Goal: Task Accomplishment & Management: Complete application form

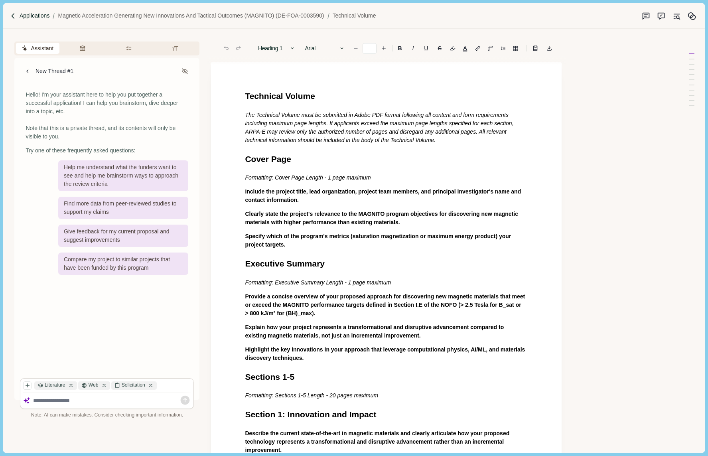
click at [36, 17] on p "Applications" at bounding box center [35, 16] width 30 height 8
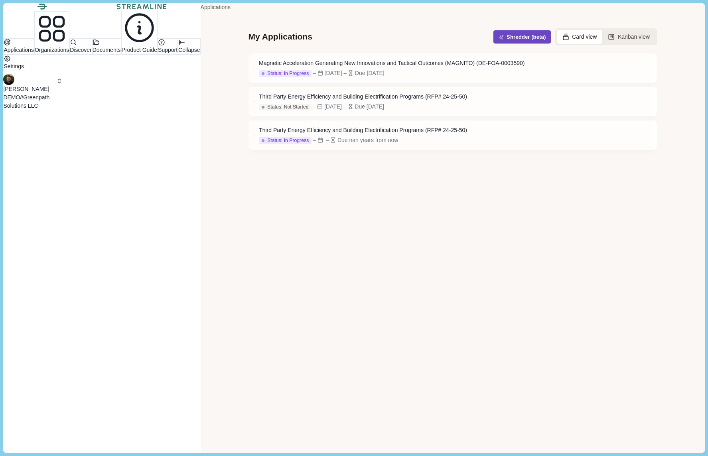
click at [494, 44] on button "Shredder (beta)" at bounding box center [523, 36] width 58 height 13
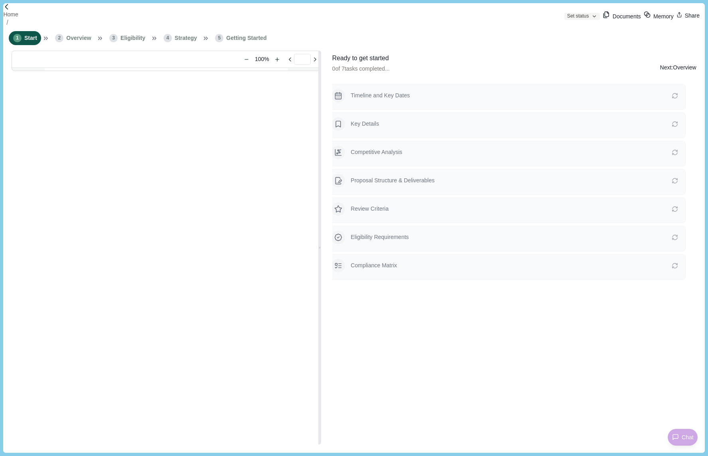
type input "**********"
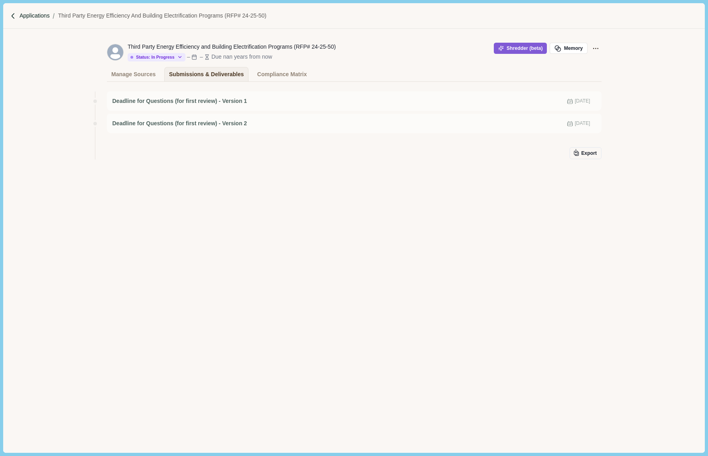
click at [26, 14] on p "Applications" at bounding box center [35, 16] width 30 height 8
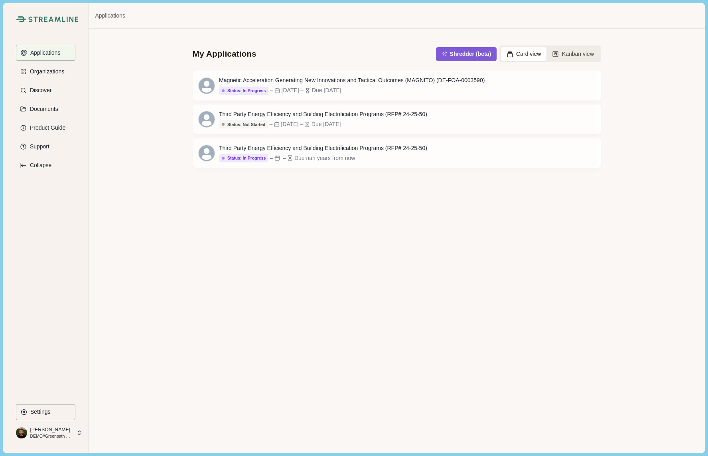
click at [62, 432] on p "[PERSON_NAME]" at bounding box center [51, 429] width 42 height 7
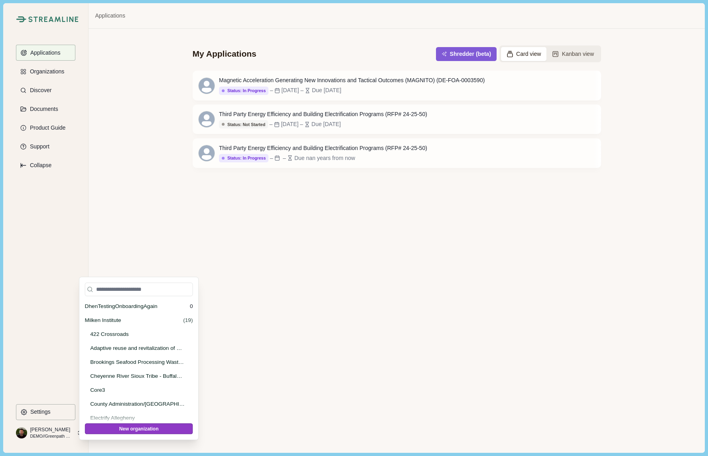
scroll to position [2468, 0]
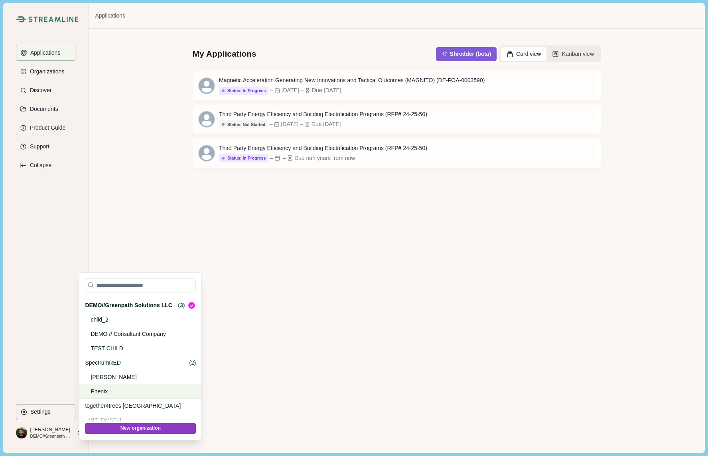
click at [100, 391] on p "Phenix" at bounding box center [139, 392] width 97 height 8
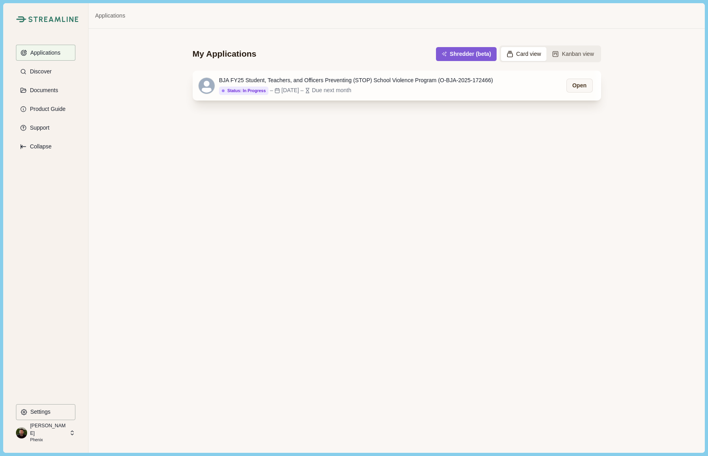
click at [344, 81] on div "BJA FY25 Student, Teachers, and Officers Preventing (STOP) School Violence Prog…" at bounding box center [356, 80] width 274 height 8
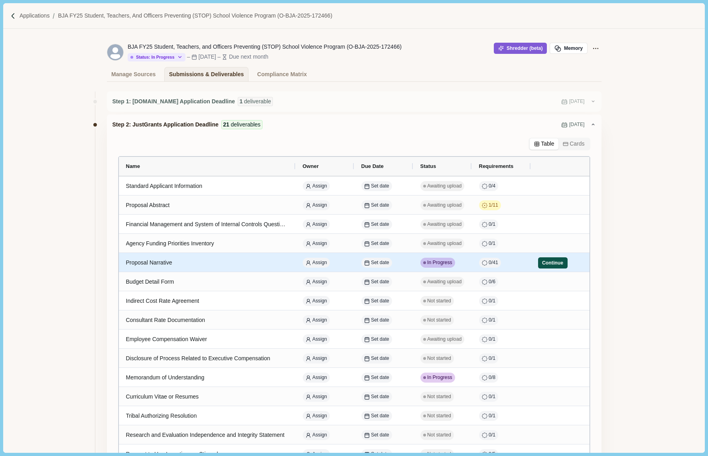
click at [549, 265] on button "Continue" at bounding box center [553, 262] width 30 height 11
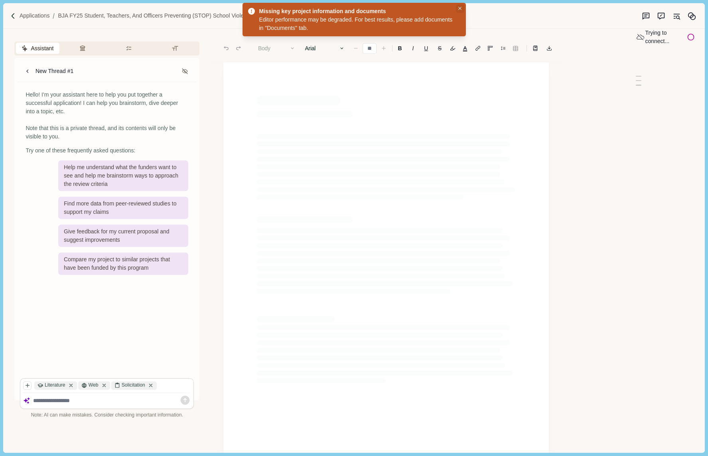
click at [460, 9] on icon "Close" at bounding box center [461, 9] width 4 height 4
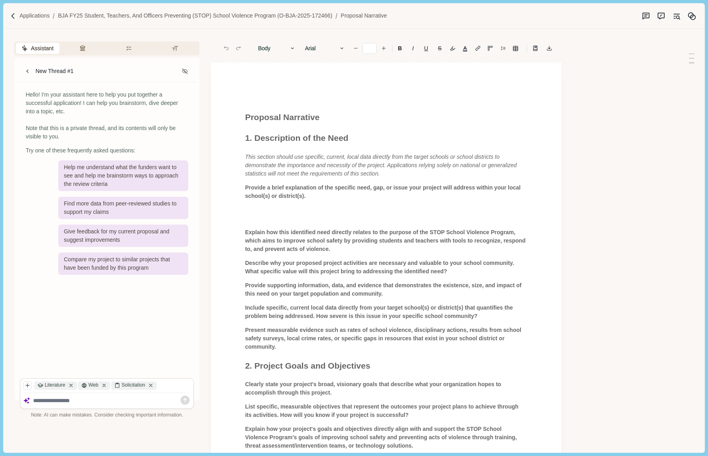
type input "**"
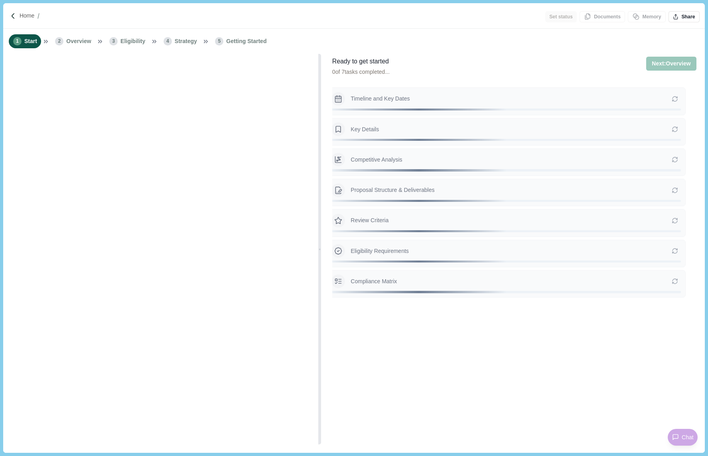
type input "**********"
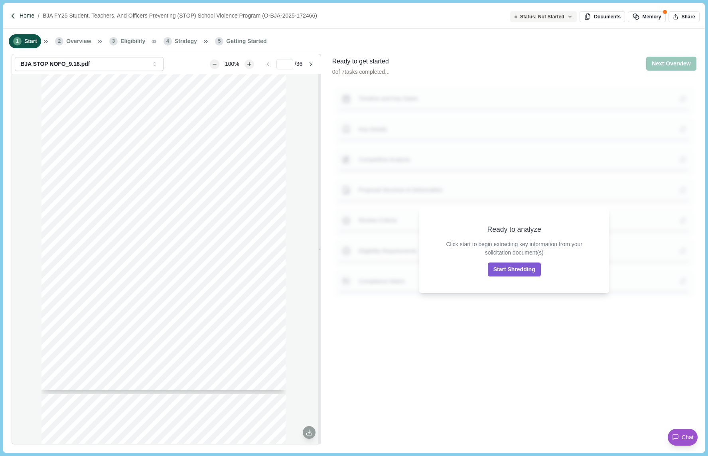
click at [30, 16] on p "Home" at bounding box center [27, 16] width 15 height 8
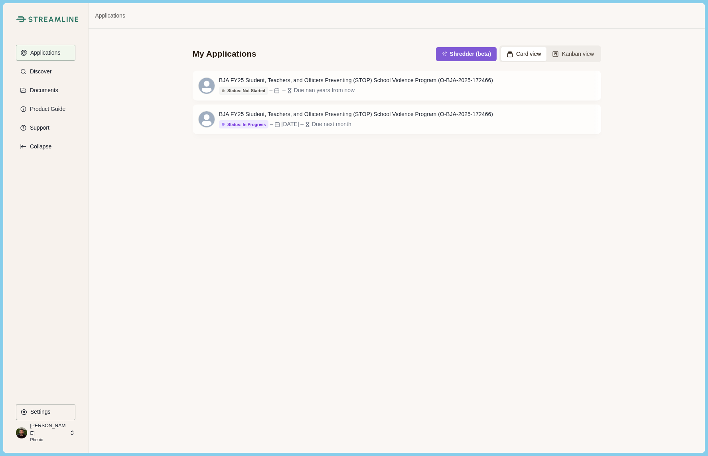
click at [47, 429] on p "[PERSON_NAME]" at bounding box center [48, 429] width 37 height 15
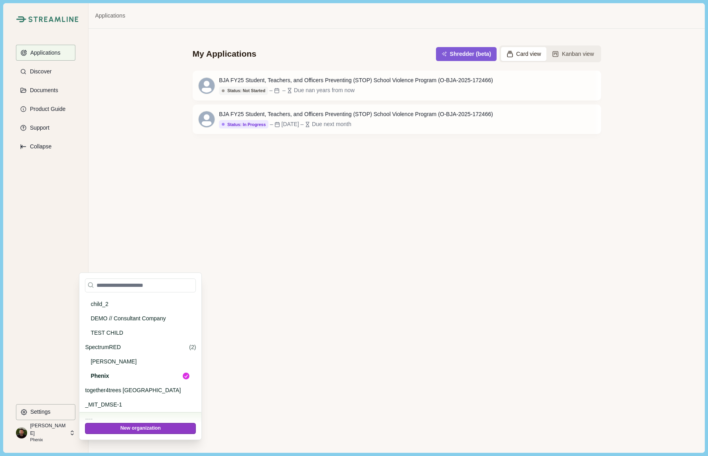
scroll to position [2466, 0]
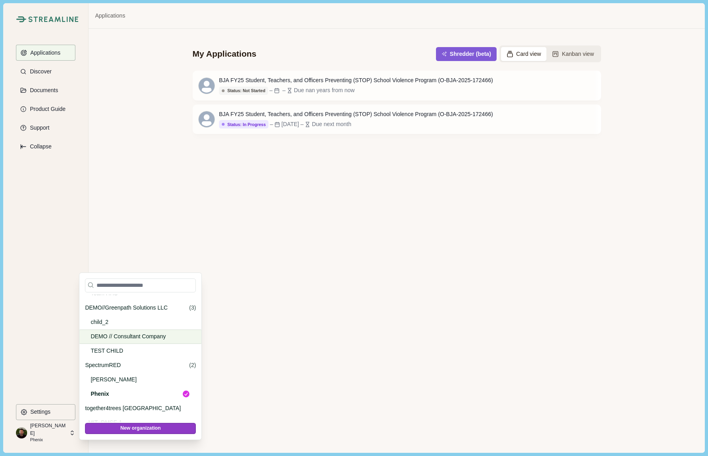
click at [118, 338] on p "DEMO // Consultant Company" at bounding box center [139, 336] width 97 height 8
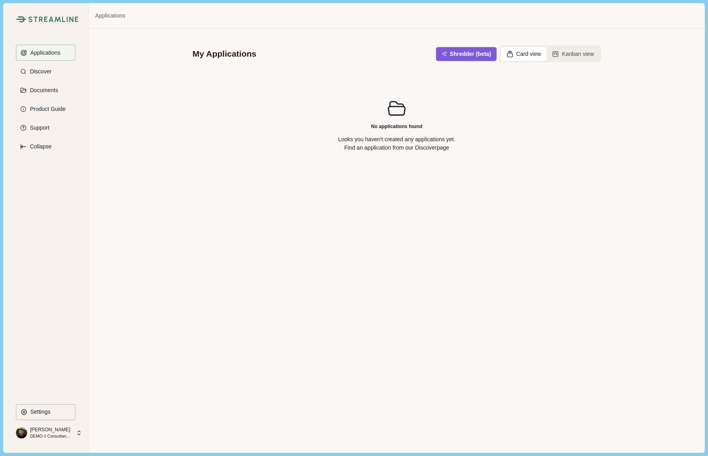
click at [59, 441] on div "Streamline Climate Applications Discover Documents Product Guide Support Collap…" at bounding box center [45, 227] width 85 height 449
click at [61, 433] on p "DEMO // Consultant Company" at bounding box center [51, 436] width 42 height 6
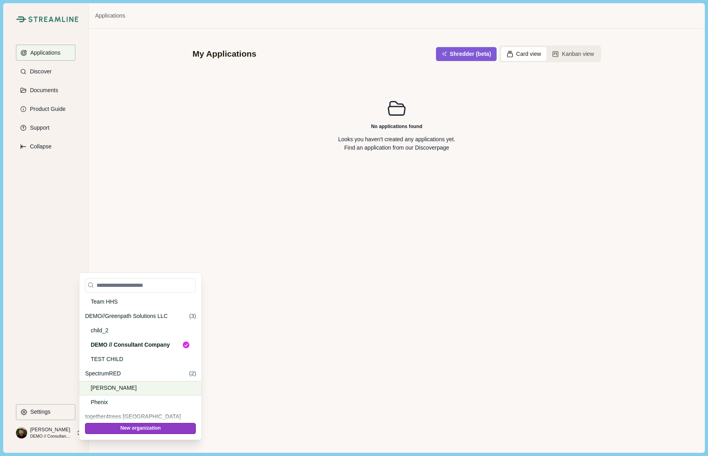
scroll to position [2457, 0]
click at [112, 313] on p "DEMO//Greenpath Solutions LLC" at bounding box center [135, 317] width 101 height 8
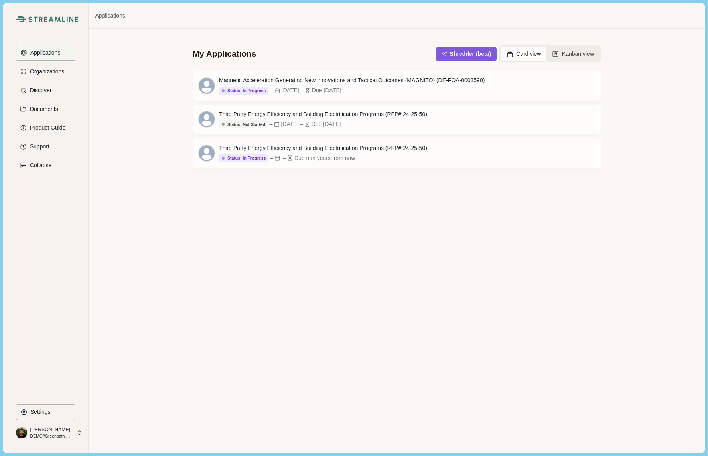
click at [49, 432] on p "[PERSON_NAME]" at bounding box center [51, 429] width 42 height 7
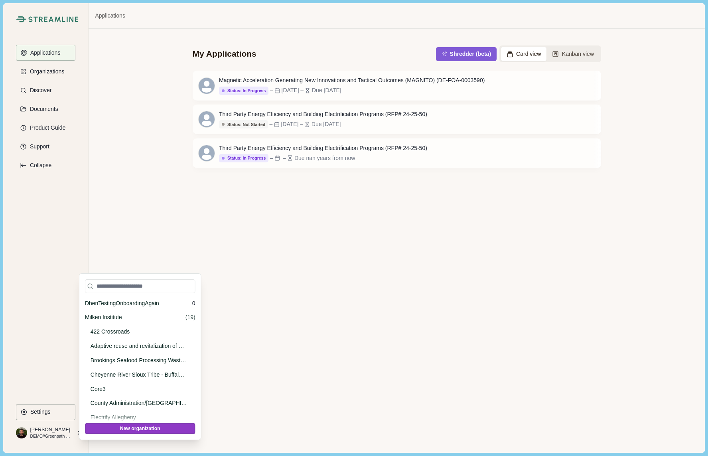
scroll to position [2468, 0]
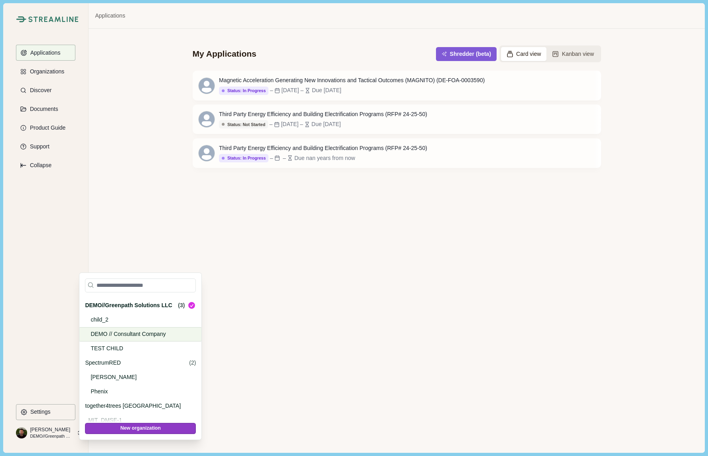
click at [112, 336] on p "DEMO // Consultant Company" at bounding box center [139, 334] width 97 height 8
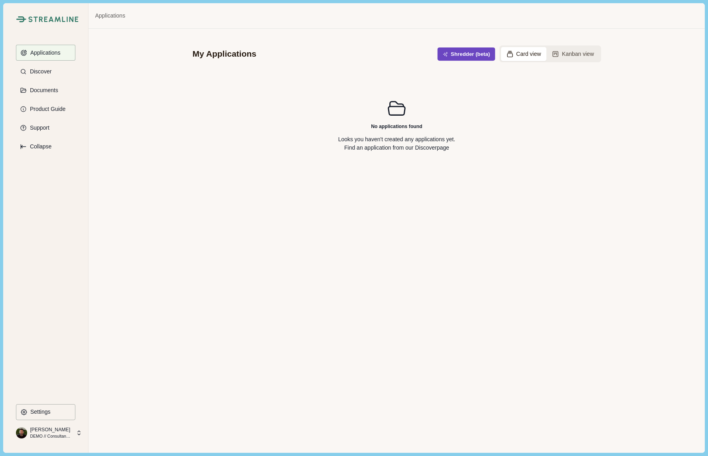
click at [453, 55] on button "Shredder (beta)" at bounding box center [466, 53] width 58 height 13
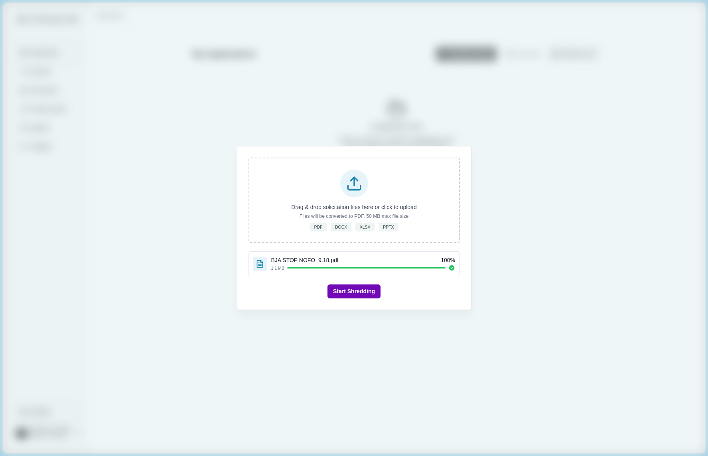
click at [358, 289] on button "Start Shredding" at bounding box center [354, 292] width 53 height 14
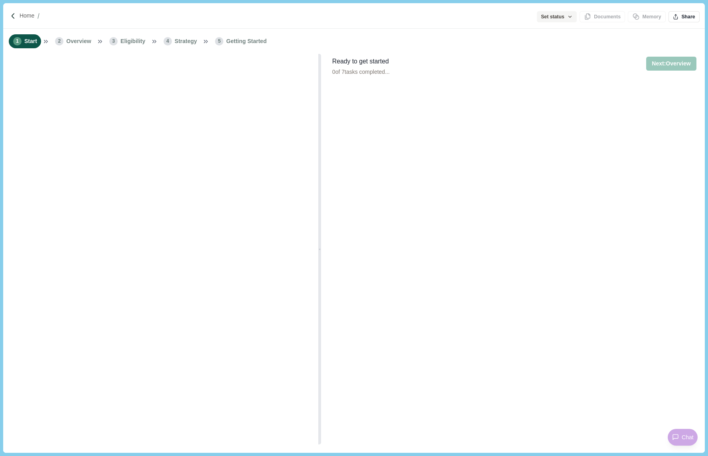
type input "**********"
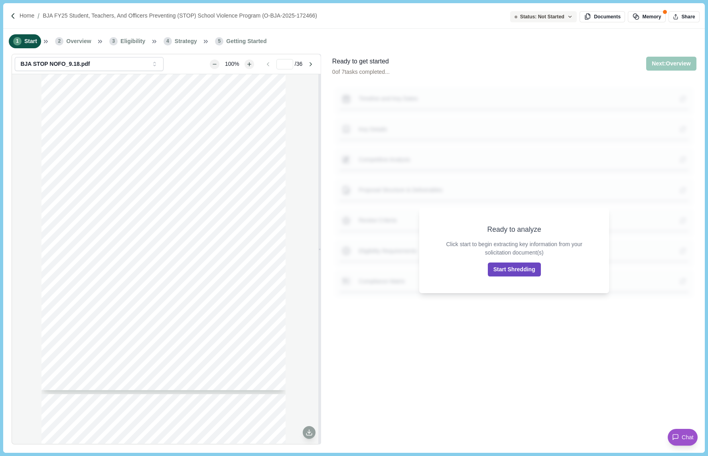
click at [512, 268] on button "Start Shredding" at bounding box center [514, 270] width 53 height 14
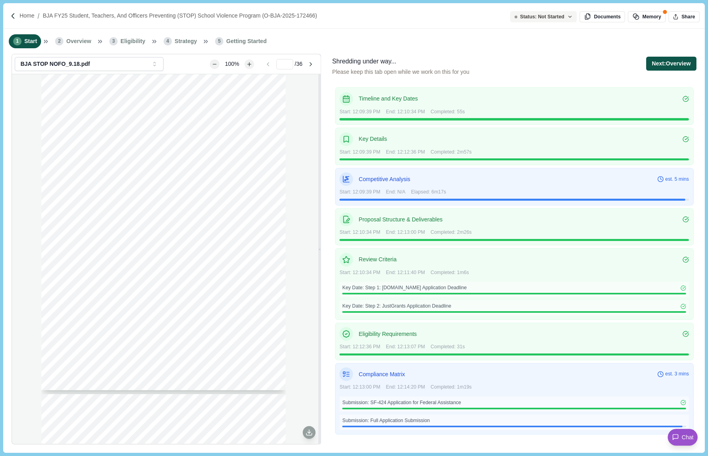
click at [663, 63] on button "Next: Overview" at bounding box center [672, 64] width 50 height 14
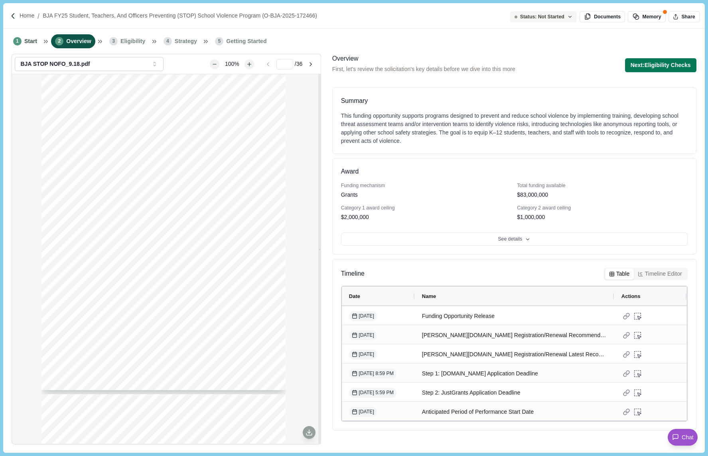
click at [663, 63] on button "Next: Eligibility Checks" at bounding box center [660, 65] width 71 height 14
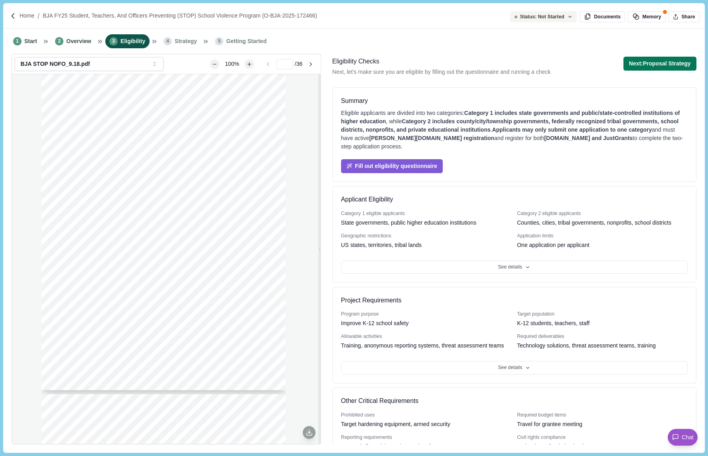
click at [663, 63] on button "Next: Proposal Strategy" at bounding box center [660, 64] width 73 height 14
